Goal: Task Accomplishment & Management: Manage account settings

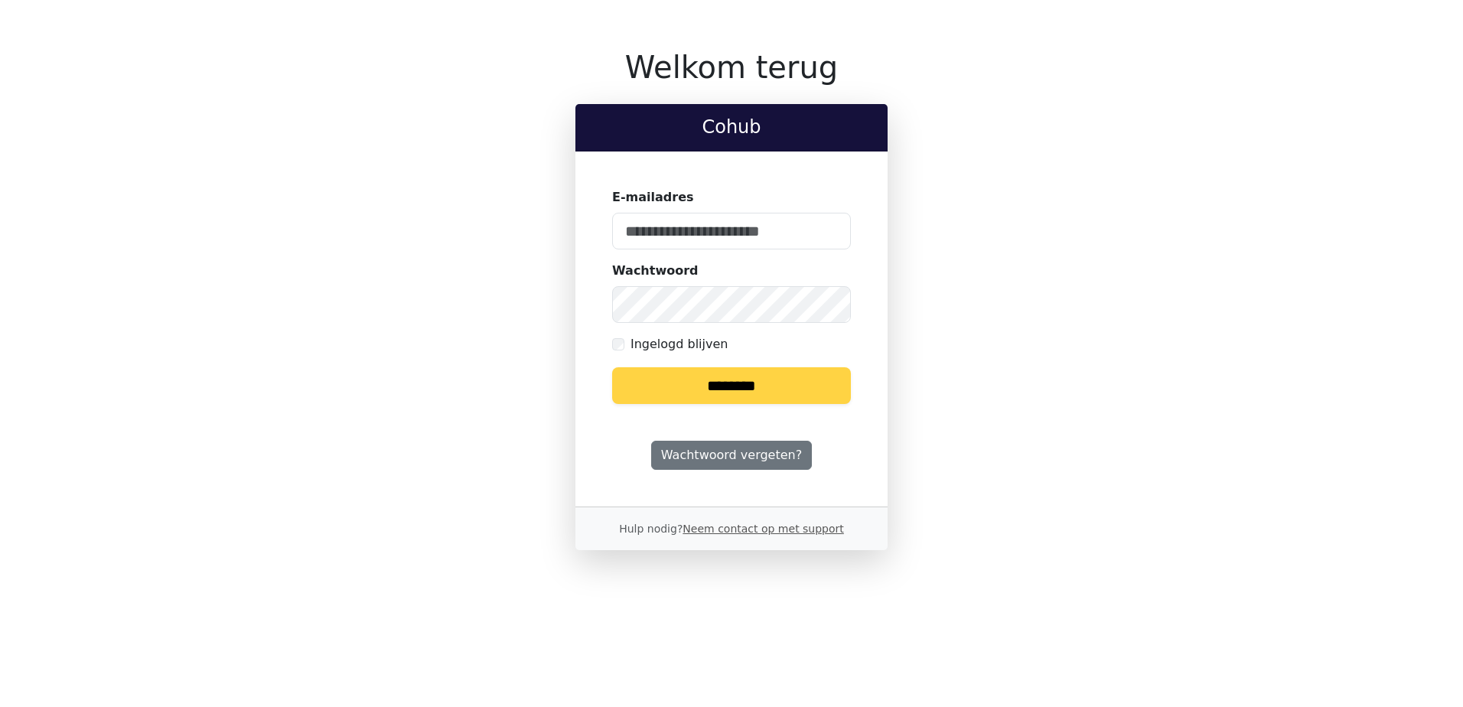
type input "**********"
click at [766, 367] on input "********" at bounding box center [731, 385] width 239 height 37
